Goal: Transaction & Acquisition: Purchase product/service

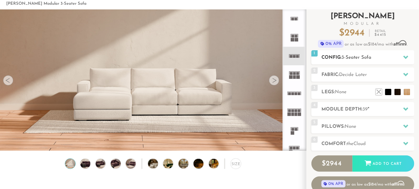
scroll to position [6786, 419]
click at [365, 57] on span "3-Seater Sofa" at bounding box center [357, 57] width 30 height 5
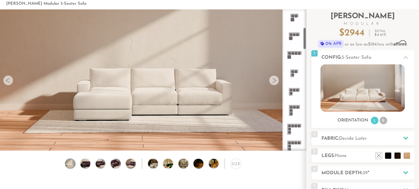
scroll to position [113, 0]
click at [299, 85] on icon at bounding box center [294, 91] width 18 height 18
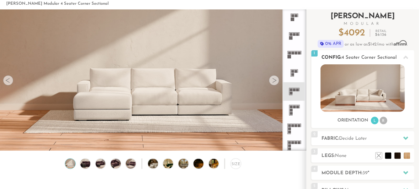
click at [351, 98] on img at bounding box center [362, 87] width 84 height 47
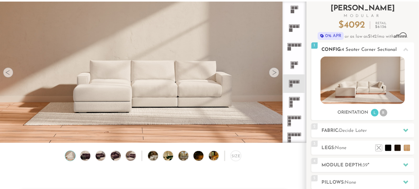
scroll to position [45, 0]
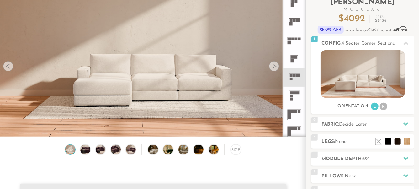
click at [294, 96] on icon at bounding box center [294, 96] width 18 height 18
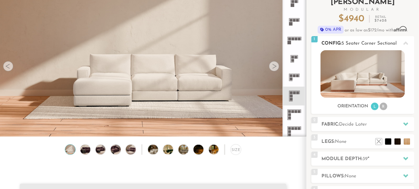
click at [406, 44] on icon at bounding box center [405, 42] width 5 height 3
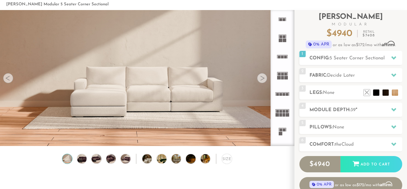
click at [261, 78] on div at bounding box center [262, 78] width 10 height 10
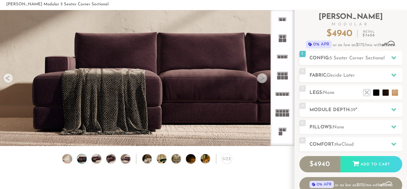
click at [11, 76] on div at bounding box center [8, 78] width 10 height 10
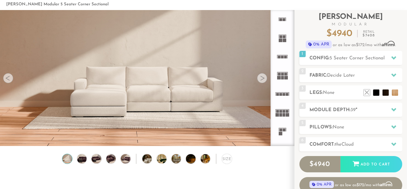
click at [11, 76] on div at bounding box center [8, 78] width 10 height 10
click at [265, 82] on div at bounding box center [262, 78] width 10 height 10
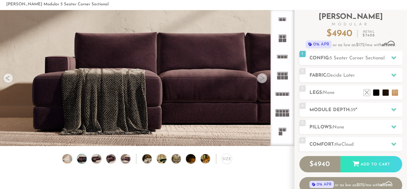
click at [263, 82] on div at bounding box center [262, 78] width 10 height 10
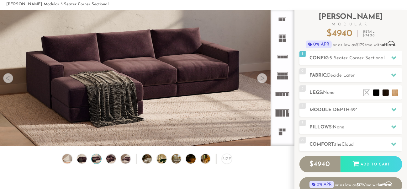
click at [10, 79] on div at bounding box center [8, 78] width 10 height 10
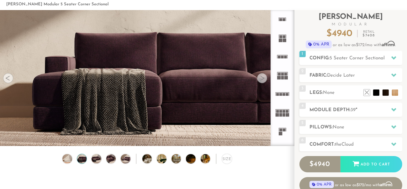
click at [262, 78] on div at bounding box center [262, 78] width 10 height 10
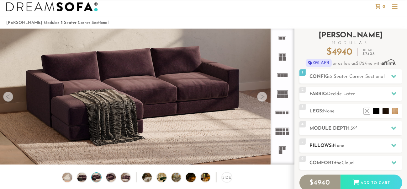
scroll to position [3, 0]
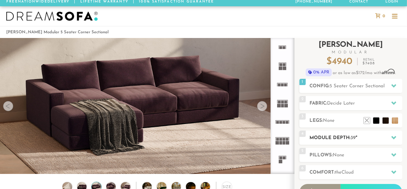
click at [357, 136] on h2 "Module Depth: 39 "" at bounding box center [356, 137] width 92 height 7
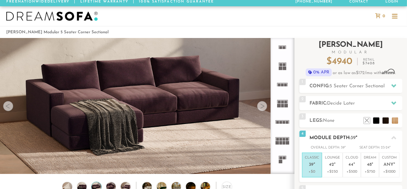
click at [347, 136] on h2 "Module Depth: 39 "" at bounding box center [356, 137] width 92 height 7
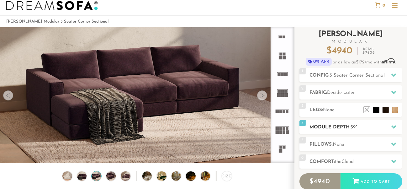
scroll to position [15, 0]
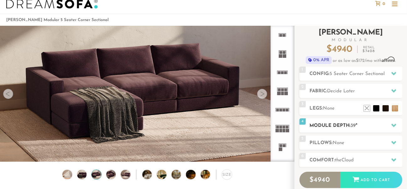
click at [346, 126] on h2 "Module Depth: 39 "" at bounding box center [356, 125] width 92 height 7
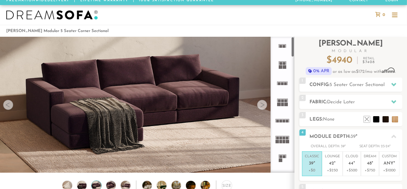
scroll to position [0, 0]
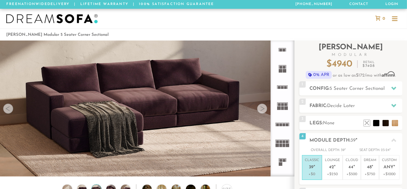
click at [260, 110] on div at bounding box center [262, 108] width 10 height 10
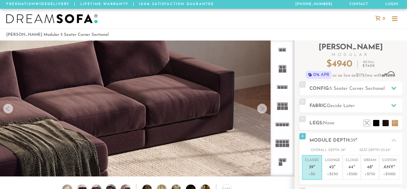
click at [260, 110] on div at bounding box center [262, 108] width 10 height 10
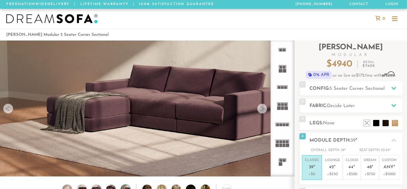
click at [260, 110] on div at bounding box center [262, 108] width 10 height 10
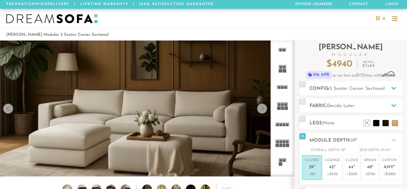
click at [262, 109] on div at bounding box center [262, 108] width 10 height 10
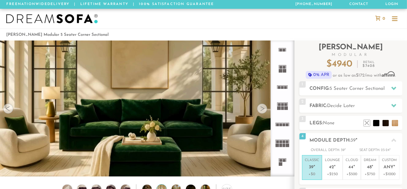
click at [260, 109] on div at bounding box center [262, 108] width 10 height 10
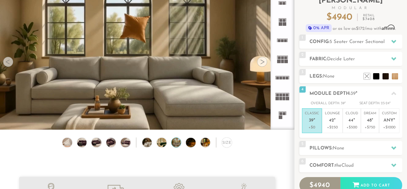
scroll to position [53, 0]
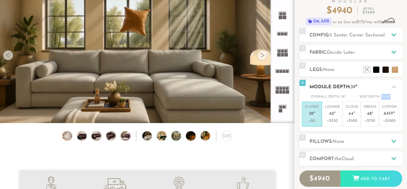
drag, startPoint x: 382, startPoint y: 97, endPoint x: 393, endPoint y: 97, distance: 11.6
click at [393, 97] on div "Overall Depth: 39 " Seat Depth: 23-24 "" at bounding box center [350, 97] width 103 height 6
click at [386, 95] on span "23-24" at bounding box center [385, 96] width 8 height 3
click at [262, 55] on div at bounding box center [262, 55] width 10 height 10
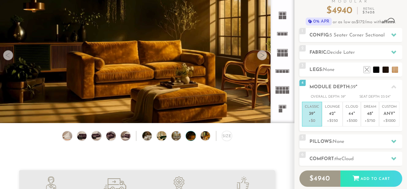
click at [4, 55] on div at bounding box center [8, 55] width 10 height 10
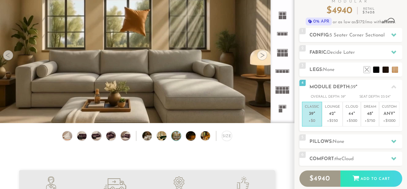
click at [8, 58] on div at bounding box center [8, 55] width 10 height 10
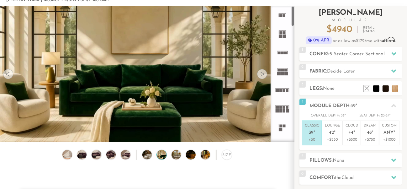
scroll to position [31, 0]
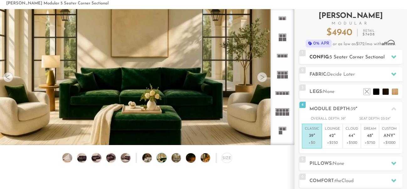
click at [365, 55] on span "5 Seater Corner Sectional" at bounding box center [357, 57] width 55 height 5
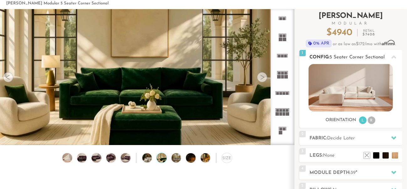
click at [372, 55] on span "5 Seater Corner Sectional" at bounding box center [357, 57] width 55 height 5
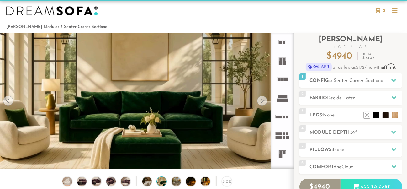
scroll to position [0, 0]
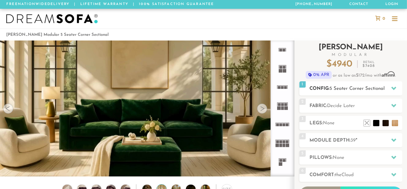
click at [371, 87] on span "5 Seater Corner Sectional" at bounding box center [357, 88] width 55 height 5
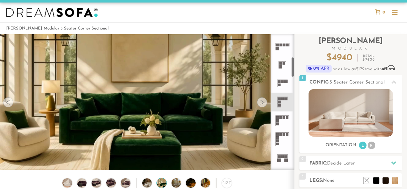
scroll to position [148, 0]
click at [282, 78] on icon at bounding box center [282, 81] width 18 height 18
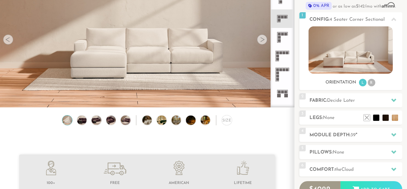
scroll to position [69, 0]
click at [335, 136] on h2 "Module Depth: 39 "" at bounding box center [356, 134] width 92 height 7
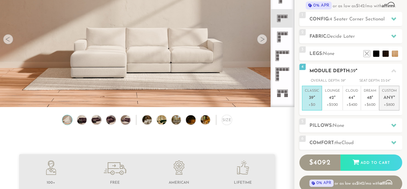
click at [390, 94] on p "Custom Any "" at bounding box center [389, 94] width 15 height 13
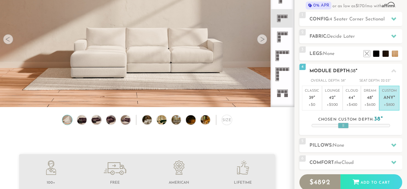
drag, startPoint x: 348, startPoint y: 125, endPoint x: 340, endPoint y: 127, distance: 7.8
click at [340, 127] on div at bounding box center [343, 126] width 11 height 6
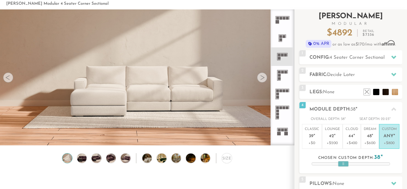
scroll to position [28, 0]
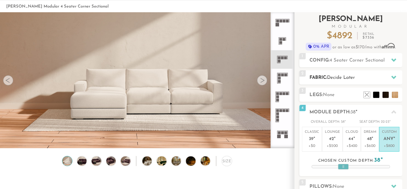
click at [380, 73] on div "2 Fabric: Decide Later" at bounding box center [350, 77] width 103 height 14
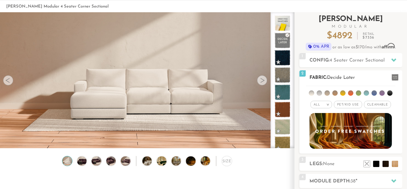
click at [328, 103] on div "All >" at bounding box center [321, 105] width 22 height 8
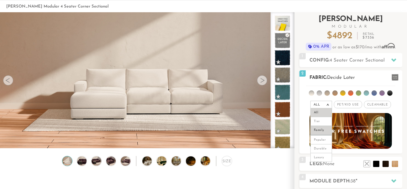
click at [321, 130] on li "Family" at bounding box center [321, 130] width 22 height 9
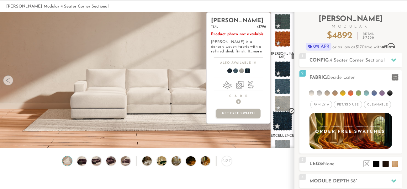
scroll to position [1304, 0]
click at [282, 111] on span at bounding box center [283, 121] width 20 height 20
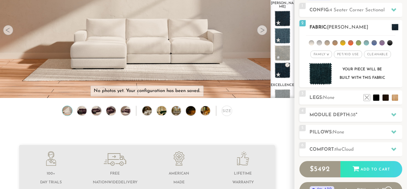
scroll to position [79, 0]
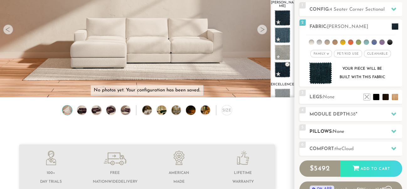
click at [353, 129] on h2 "Pillows: None" at bounding box center [356, 131] width 92 height 7
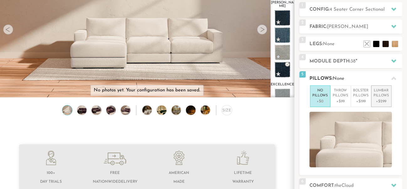
click at [383, 101] on p "+$299" at bounding box center [381, 101] width 15 height 6
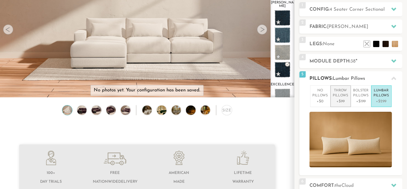
click at [340, 98] on p "+$99" at bounding box center [340, 101] width 15 height 6
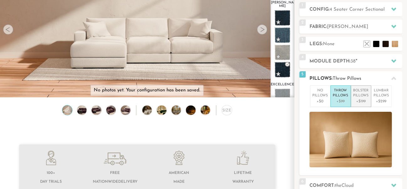
click at [359, 94] on p "Bolster Pillows" at bounding box center [360, 93] width 15 height 10
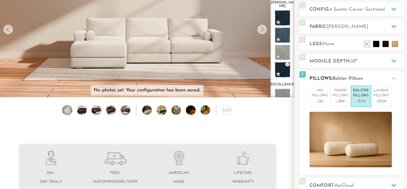
click at [390, 81] on div at bounding box center [393, 78] width 13 height 13
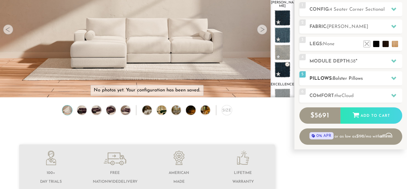
click at [380, 72] on div "5 Pillows: Bolster Pillows" at bounding box center [350, 78] width 103 height 14
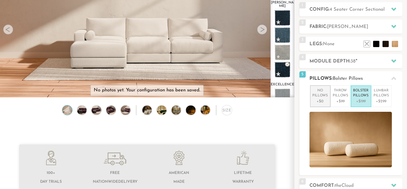
click at [322, 94] on p "No Pillows" at bounding box center [320, 93] width 15 height 10
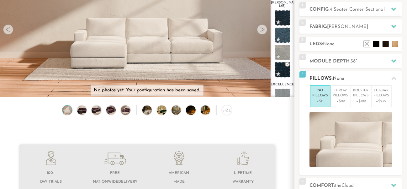
click at [364, 81] on h2 "Pillows: None" at bounding box center [356, 78] width 92 height 7
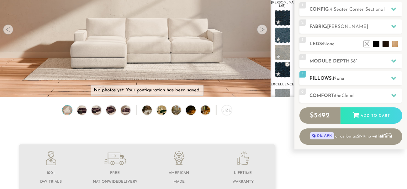
click at [364, 81] on h2 "Pillows: None" at bounding box center [356, 78] width 92 height 7
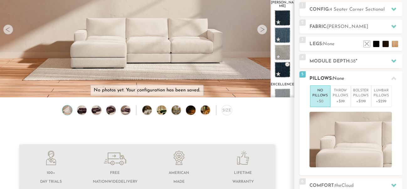
click at [361, 77] on h2 "Pillows: None" at bounding box center [356, 78] width 92 height 7
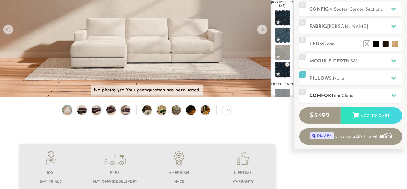
click at [343, 98] on h2 "Comfort: the Cloud" at bounding box center [356, 95] width 92 height 7
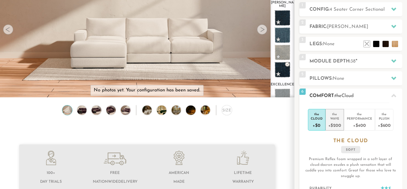
click at [333, 118] on div "Wave" at bounding box center [334, 118] width 13 height 4
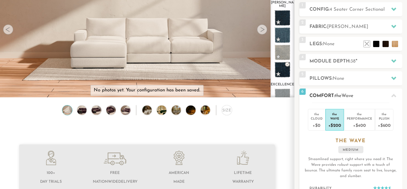
click at [360, 94] on h2 "Comfort: the Wave" at bounding box center [356, 95] width 92 height 7
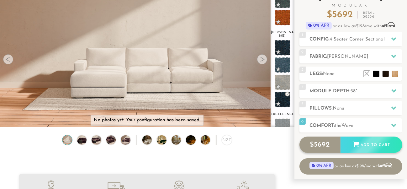
scroll to position [50, 0]
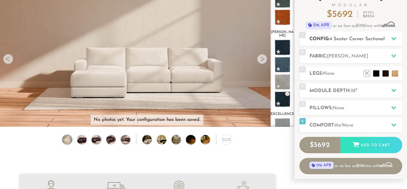
click at [377, 37] on span "4 Seater Corner Sectional" at bounding box center [357, 39] width 55 height 5
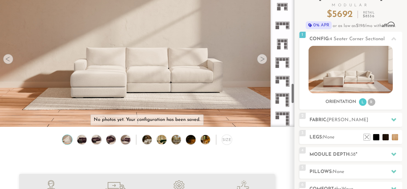
scroll to position [606, 0]
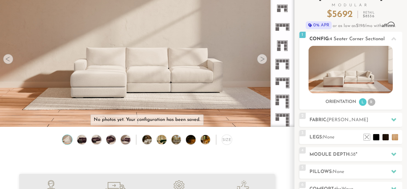
click at [346, 76] on img at bounding box center [350, 69] width 84 height 47
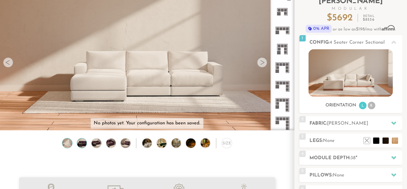
click at [83, 144] on img at bounding box center [82, 142] width 12 height 9
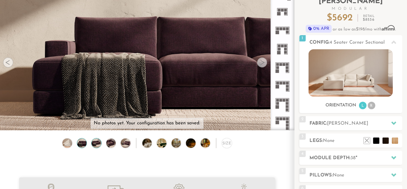
click at [98, 143] on img at bounding box center [97, 142] width 12 height 9
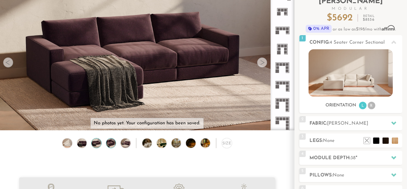
click at [111, 142] on img at bounding box center [111, 142] width 12 height 9
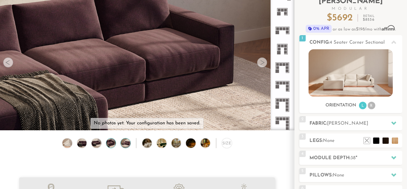
click at [127, 142] on img at bounding box center [126, 142] width 12 height 9
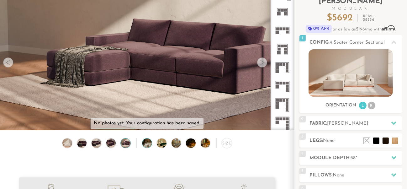
click at [145, 146] on img at bounding box center [150, 142] width 17 height 9
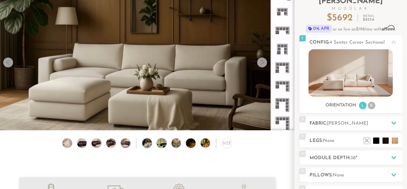
click at [162, 143] on img at bounding box center [165, 142] width 17 height 9
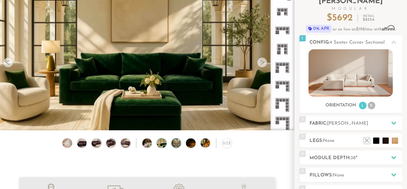
click at [180, 145] on img at bounding box center [179, 142] width 17 height 9
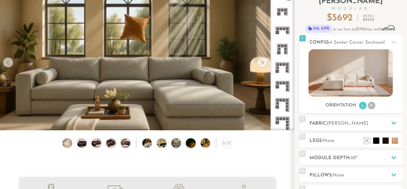
click at [193, 146] on img at bounding box center [194, 142] width 17 height 9
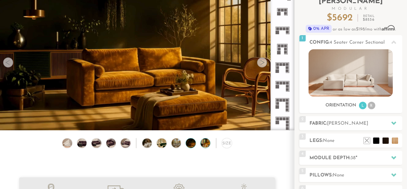
click at [203, 147] on div at bounding box center [205, 143] width 10 height 10
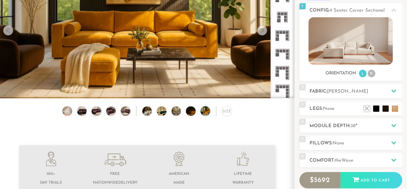
scroll to position [83, 0]
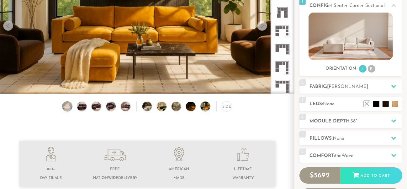
click at [66, 108] on img at bounding box center [67, 106] width 12 height 9
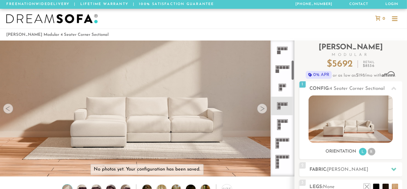
scroll to position [131, 0]
click at [284, 122] on icon at bounding box center [282, 123] width 18 height 18
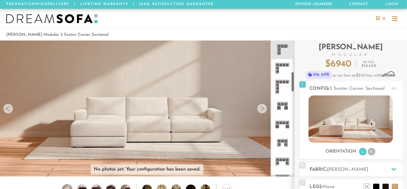
scroll to position [206, 0]
click at [286, 139] on icon at bounding box center [282, 142] width 18 height 18
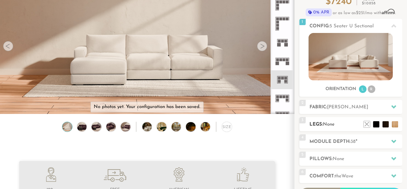
scroll to position [64, 0]
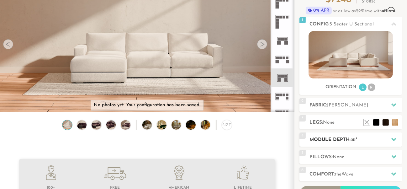
click at [339, 139] on h2 "Module Depth: 38 "" at bounding box center [356, 139] width 92 height 7
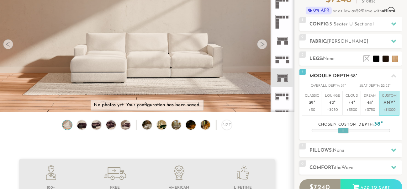
click at [384, 75] on h2 "Module Depth: 38 "" at bounding box center [356, 75] width 92 height 7
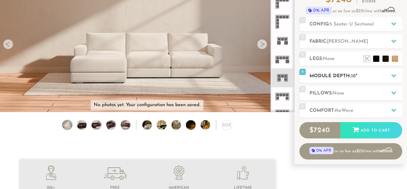
click at [377, 72] on div "4 Module Depth: 38 "" at bounding box center [350, 76] width 103 height 14
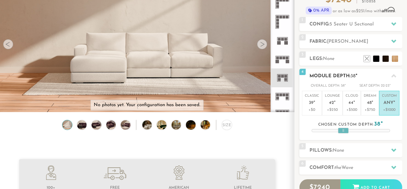
click at [401, 71] on div "4 Module Depth: 38 "" at bounding box center [350, 76] width 103 height 14
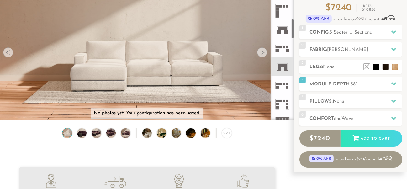
scroll to position [239, 0]
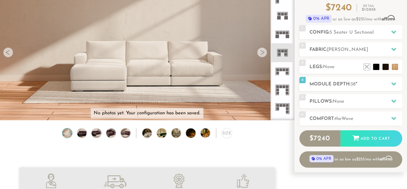
click at [284, 53] on rect at bounding box center [285, 54] width 3 height 3
click at [281, 56] on icon at bounding box center [282, 52] width 18 height 18
click at [282, 52] on rect at bounding box center [282, 51] width 3 height 3
click at [319, 31] on h2 "Config: 5 Seater U Sectional" at bounding box center [356, 32] width 92 height 7
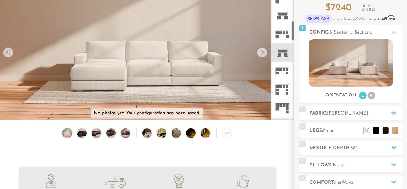
click at [287, 56] on rect at bounding box center [285, 56] width 3 height 0
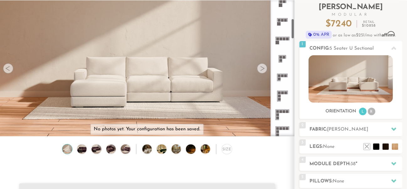
scroll to position [120, 0]
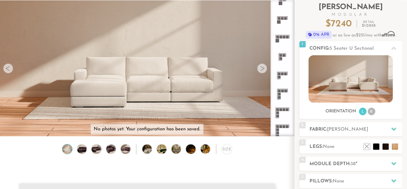
click at [284, 76] on icon at bounding box center [282, 75] width 18 height 18
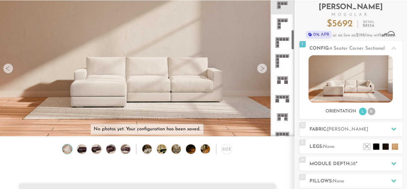
scroll to position [198, 0]
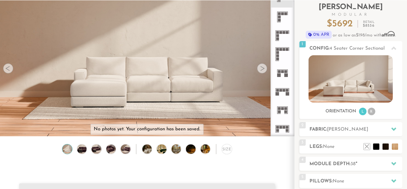
click at [285, 112] on rect at bounding box center [285, 111] width 3 height 3
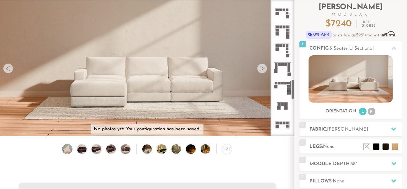
scroll to position [519, 0]
click at [284, 105] on icon at bounding box center [282, 105] width 18 height 18
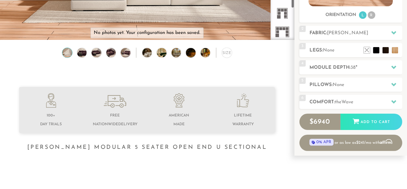
scroll to position [141, 0]
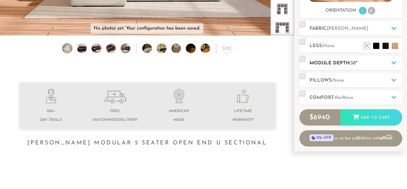
click at [366, 67] on div "4 Module Depth: 38 "" at bounding box center [350, 63] width 103 height 14
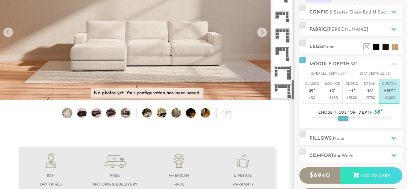
scroll to position [76, 0]
